Goal: Find specific page/section

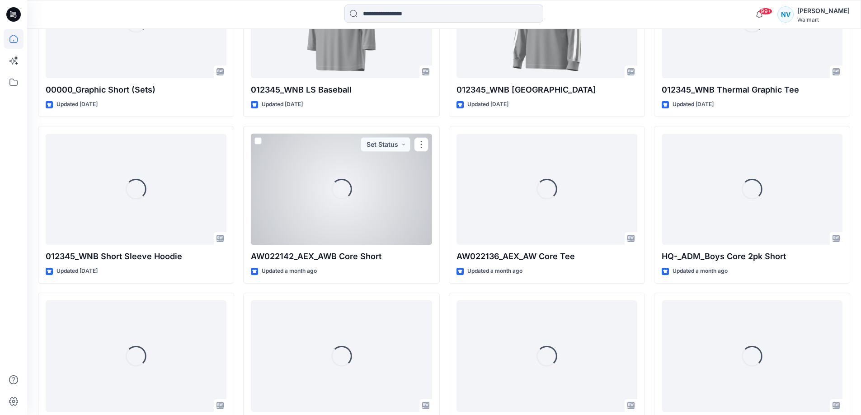
scroll to position [703, 0]
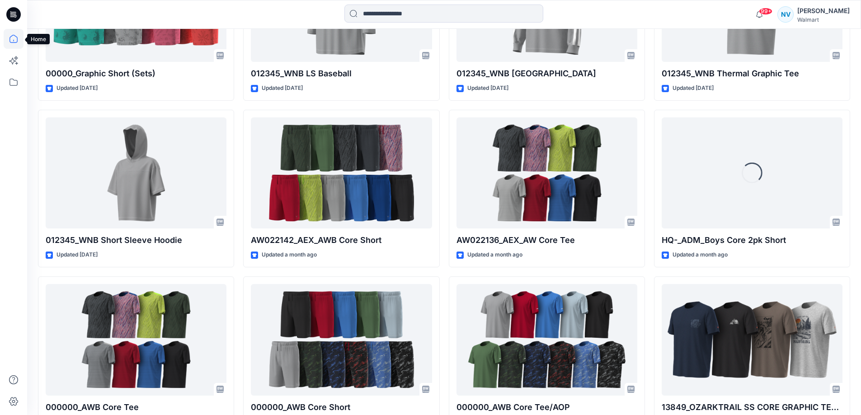
click at [8, 43] on icon at bounding box center [14, 39] width 20 height 20
click at [9, 19] on icon at bounding box center [13, 14] width 14 height 14
click at [13, 61] on icon at bounding box center [14, 61] width 20 height 20
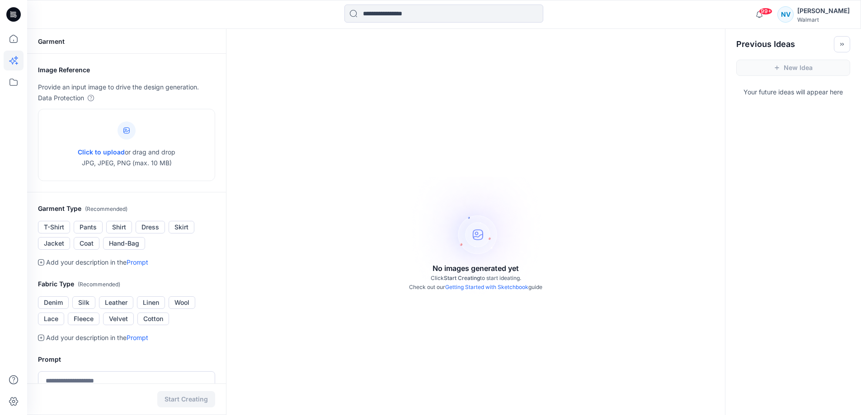
click at [14, 9] on icon at bounding box center [13, 14] width 14 height 14
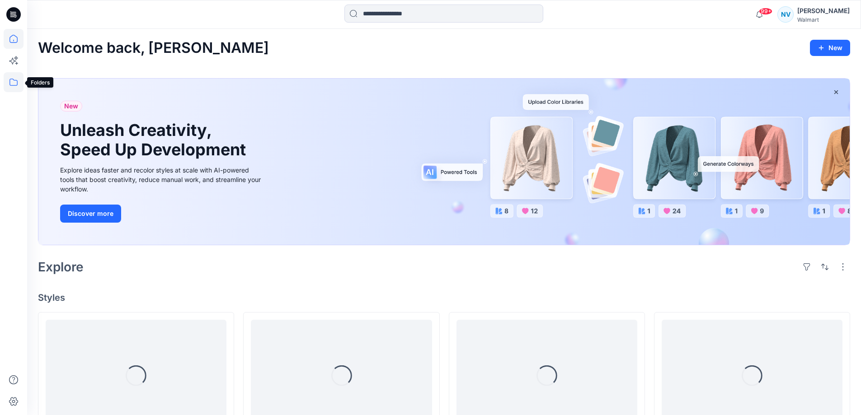
click at [14, 78] on icon at bounding box center [14, 82] width 20 height 20
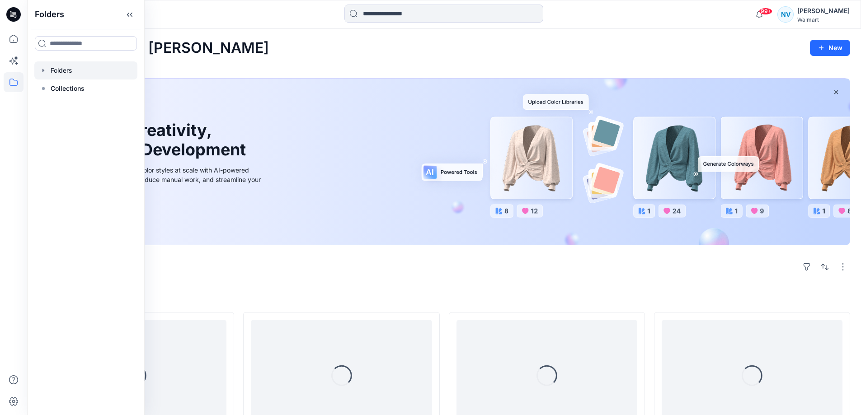
click at [61, 76] on div at bounding box center [85, 70] width 103 height 18
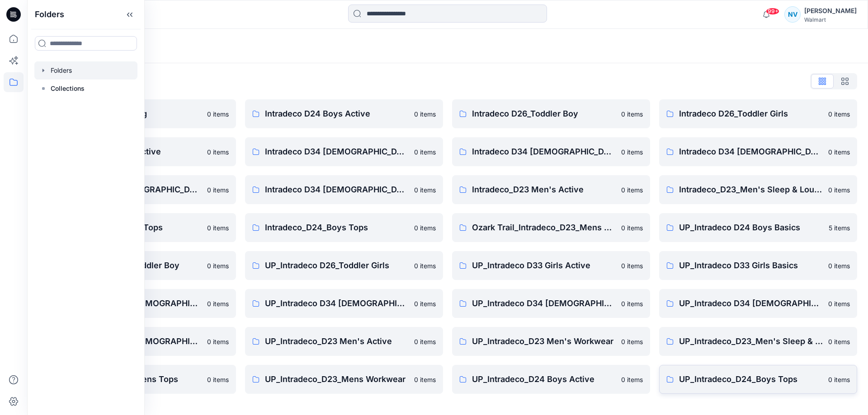
click at [731, 388] on link "UP_Intradeco_D24_Boys Tops 0 items" at bounding box center [758, 379] width 198 height 29
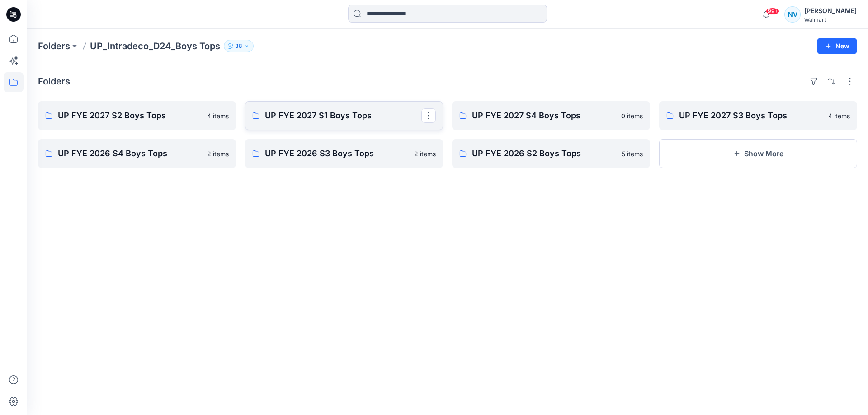
click at [328, 113] on p "UP FYE 2027 S1 Boys Tops" at bounding box center [343, 115] width 156 height 13
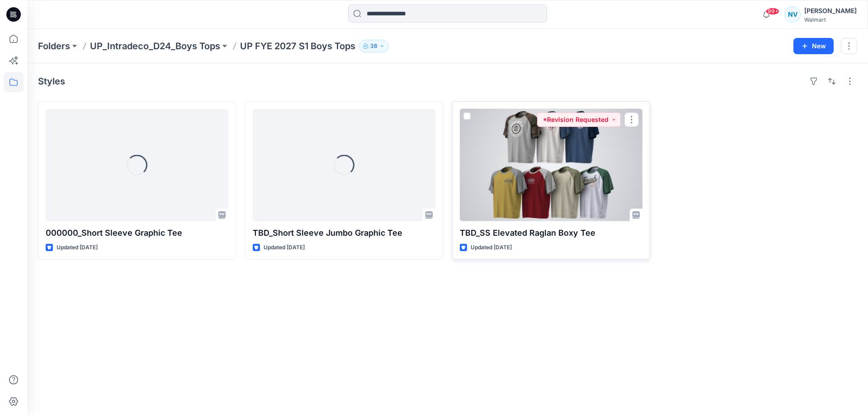
click at [509, 183] on div at bounding box center [551, 165] width 183 height 113
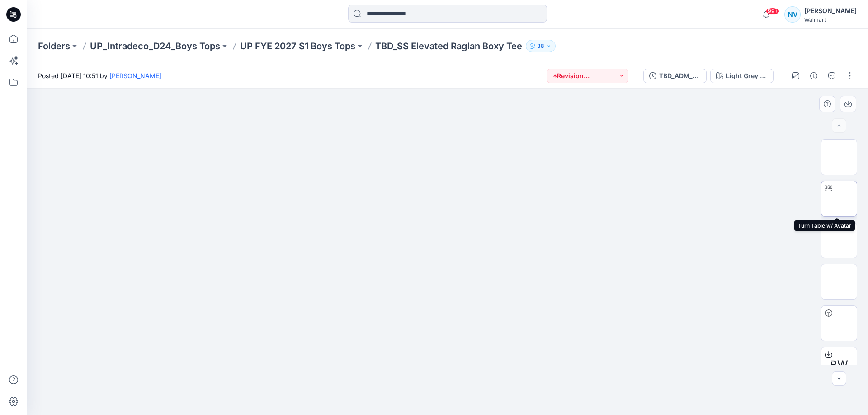
click at [839, 199] on img at bounding box center [839, 199] width 0 height 0
